Goal: Navigation & Orientation: Go to known website

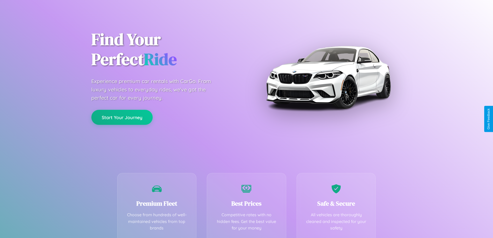
scroll to position [102, 0]
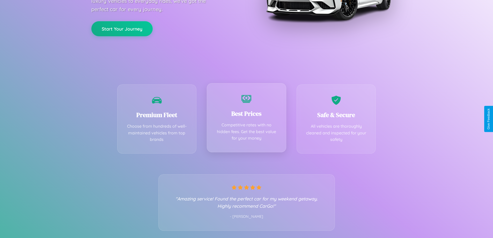
click at [246, 119] on div "Best Prices Competitive rates with no hidden fees. Get the best value for your …" at bounding box center [246, 117] width 79 height 69
click at [122, 28] on button "Start Your Journey" at bounding box center [121, 28] width 61 height 15
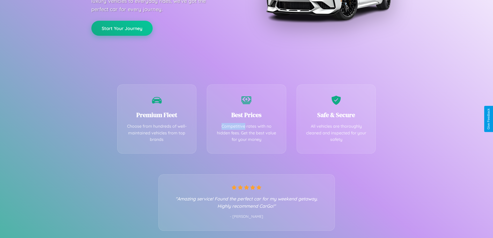
click at [122, 28] on button "Start Your Journey" at bounding box center [121, 28] width 61 height 15
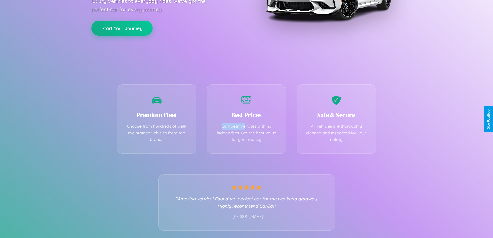
click at [122, 28] on button "Start Your Journey" at bounding box center [121, 28] width 61 height 15
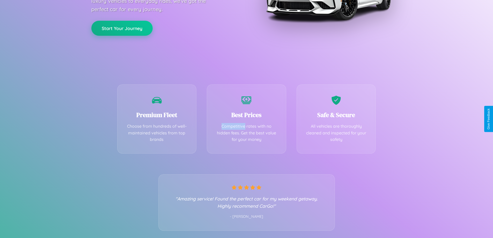
click at [122, 28] on button "Start Your Journey" at bounding box center [121, 28] width 61 height 15
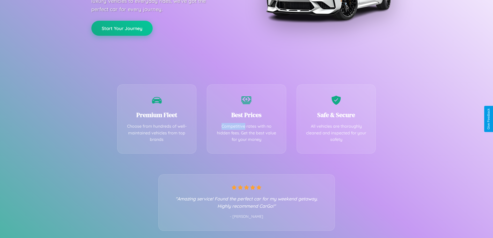
click at [122, 28] on button "Start Your Journey" at bounding box center [121, 28] width 61 height 15
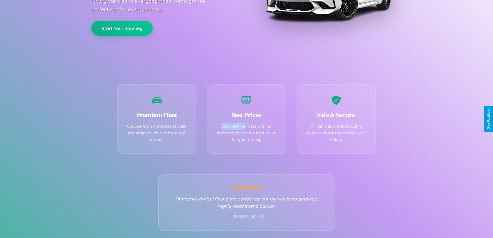
click at [122, 28] on button "Start Your Journey" at bounding box center [121, 28] width 61 height 15
